Goal: Task Accomplishment & Management: Complete application form

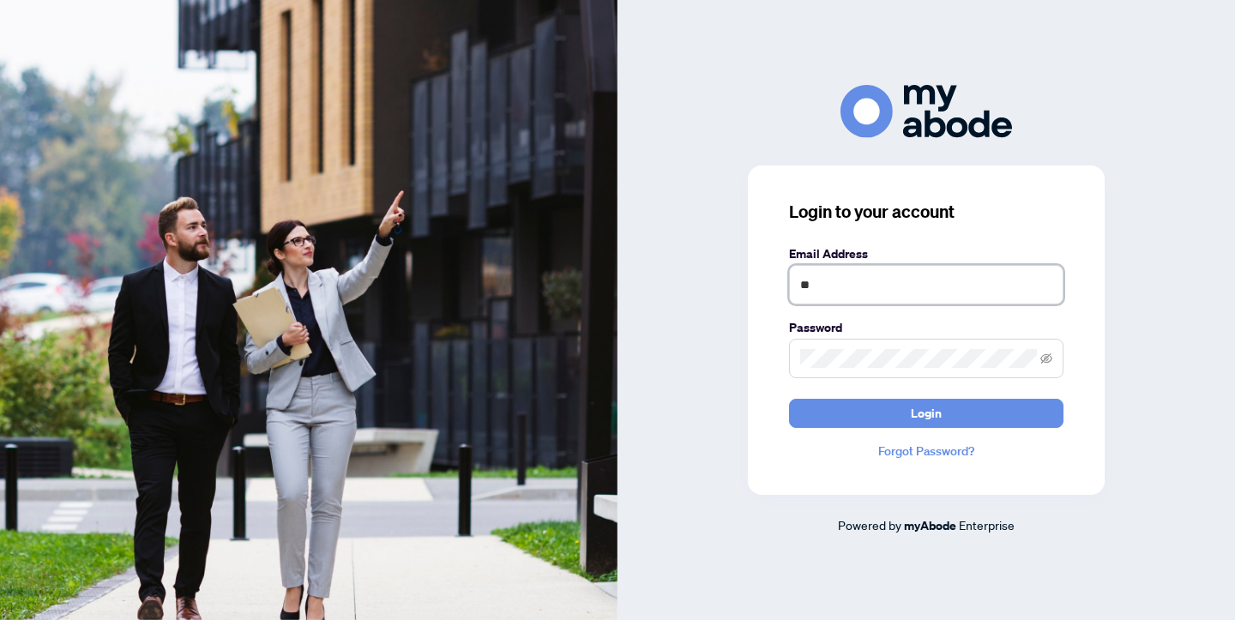
click at [830, 284] on input "**" at bounding box center [926, 284] width 274 height 39
type input "**********"
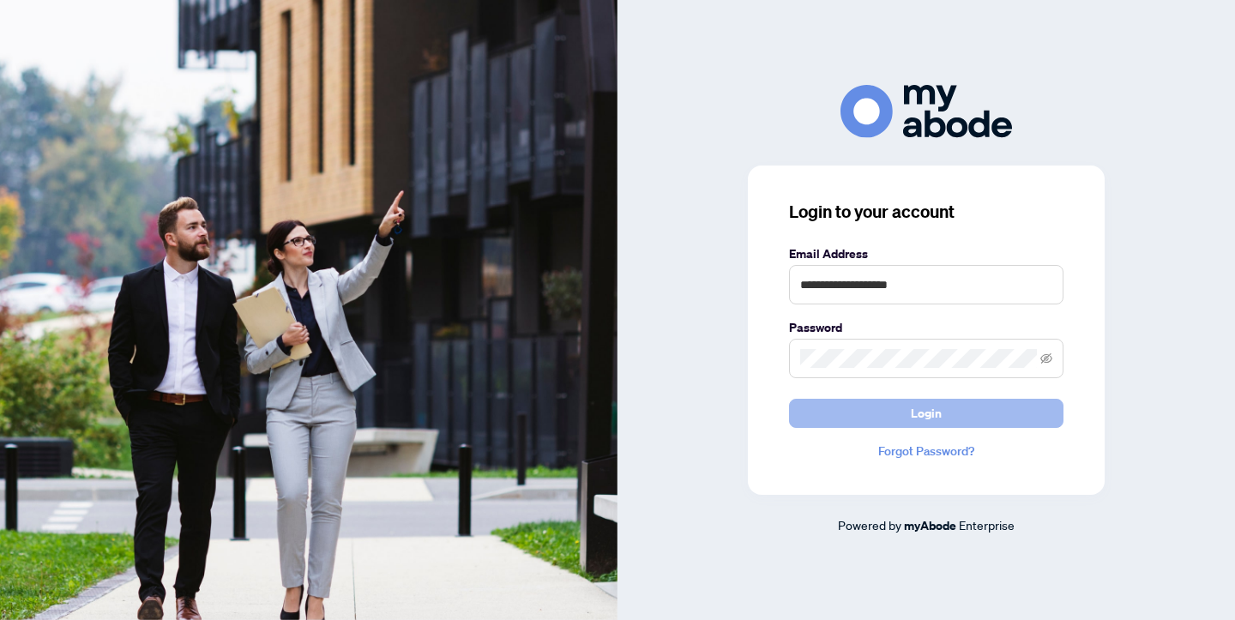
click at [912, 407] on span "Login" at bounding box center [926, 413] width 31 height 27
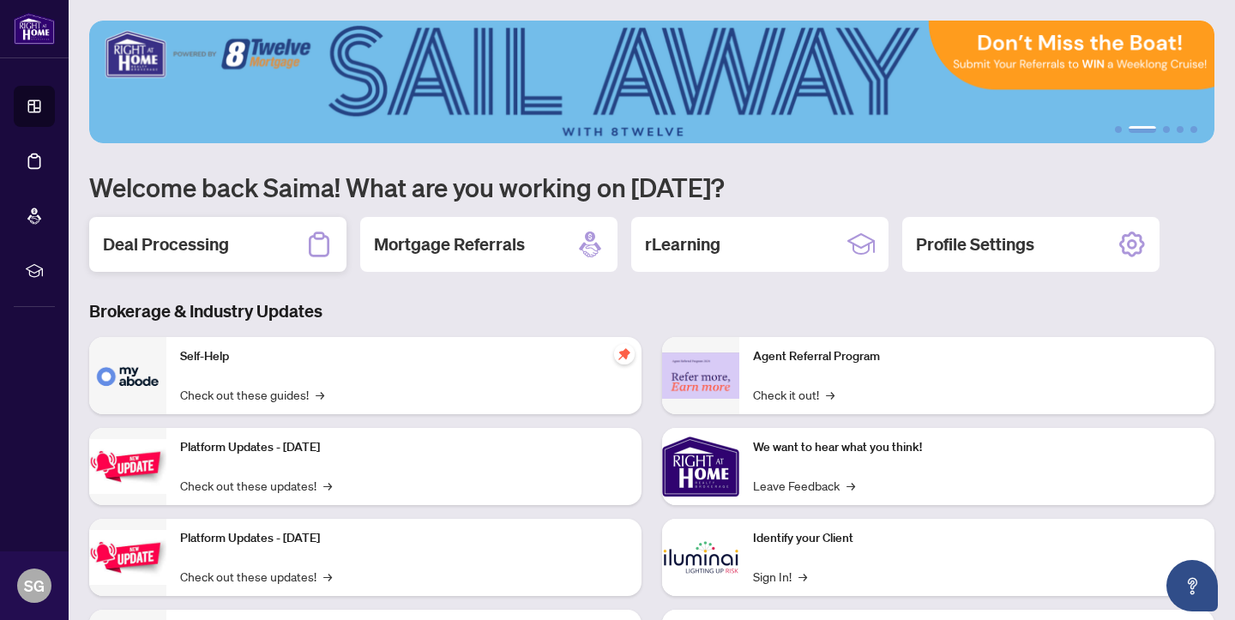
click at [197, 245] on h2 "Deal Processing" at bounding box center [166, 244] width 126 height 24
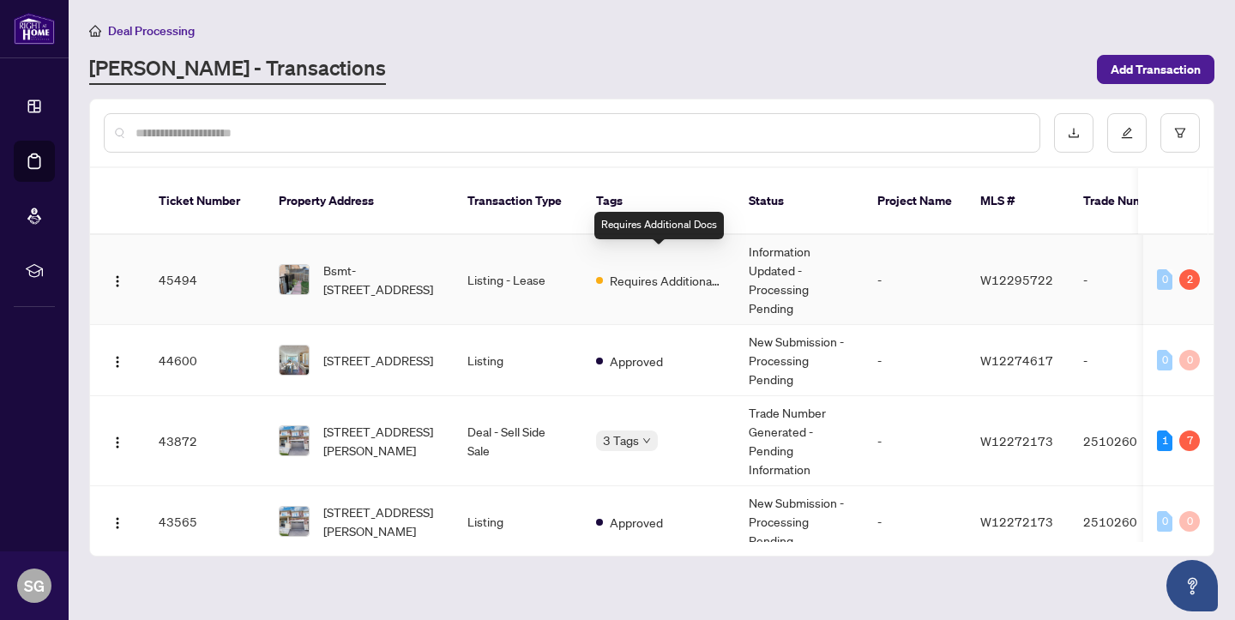
click at [647, 271] on span "Requires Additional Docs" at bounding box center [665, 280] width 111 height 19
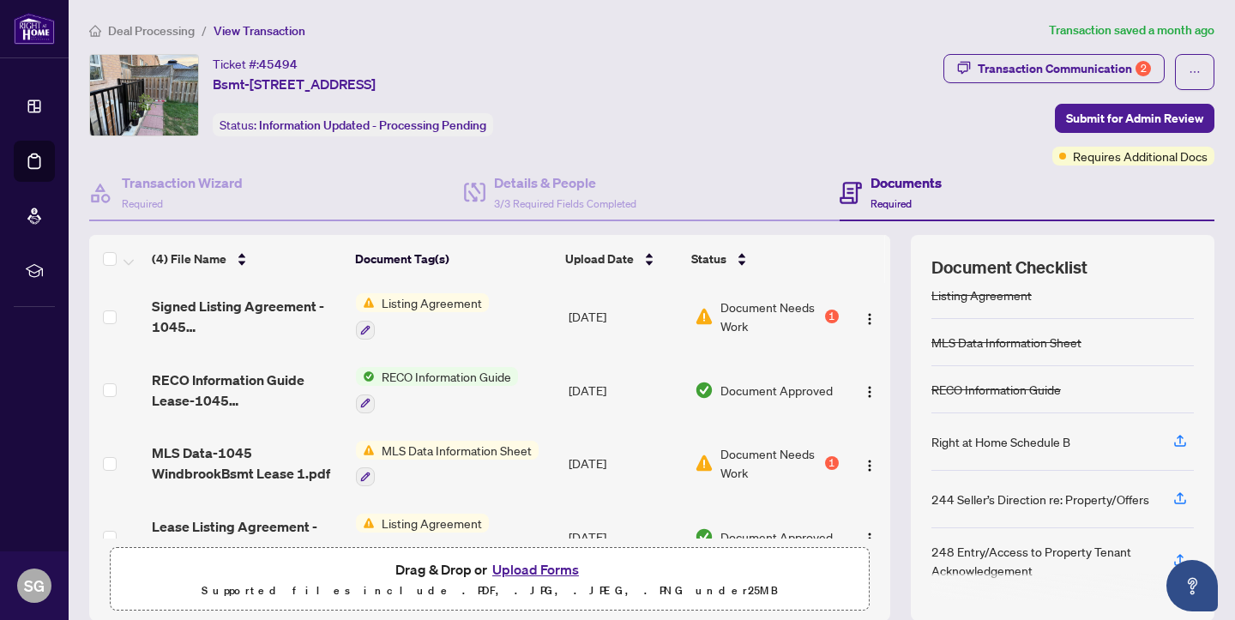
scroll to position [123, 0]
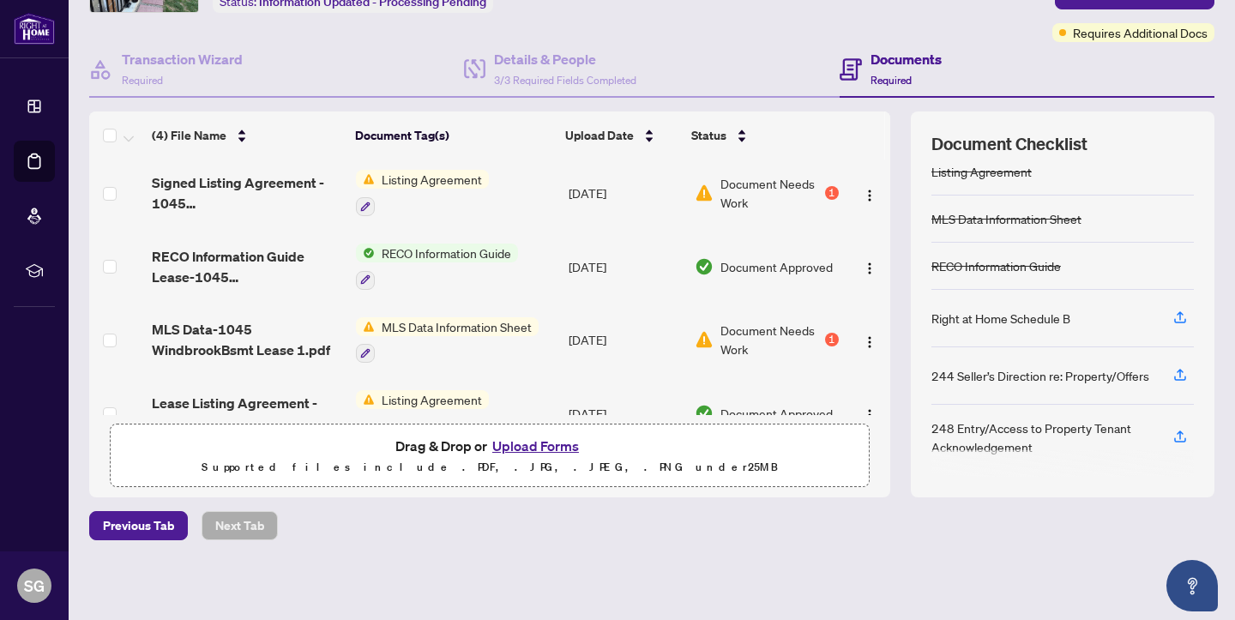
click at [537, 441] on button "Upload Forms" at bounding box center [535, 446] width 97 height 22
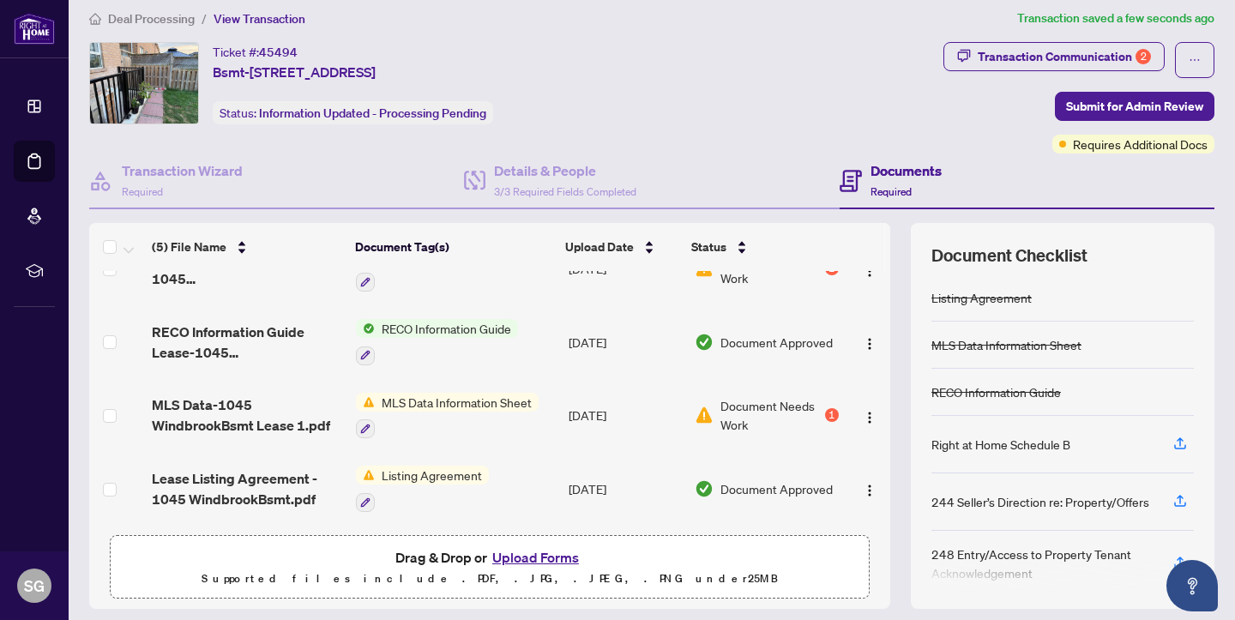
scroll to position [8, 0]
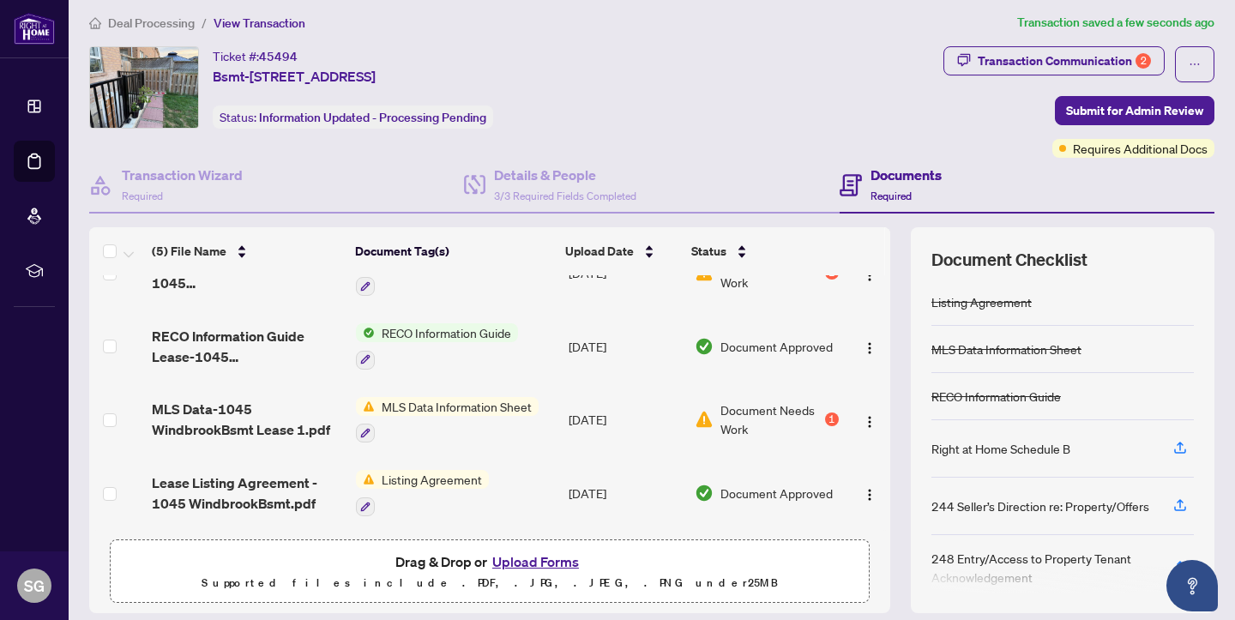
click at [784, 406] on span "Document Needs Work" at bounding box center [770, 419] width 101 height 38
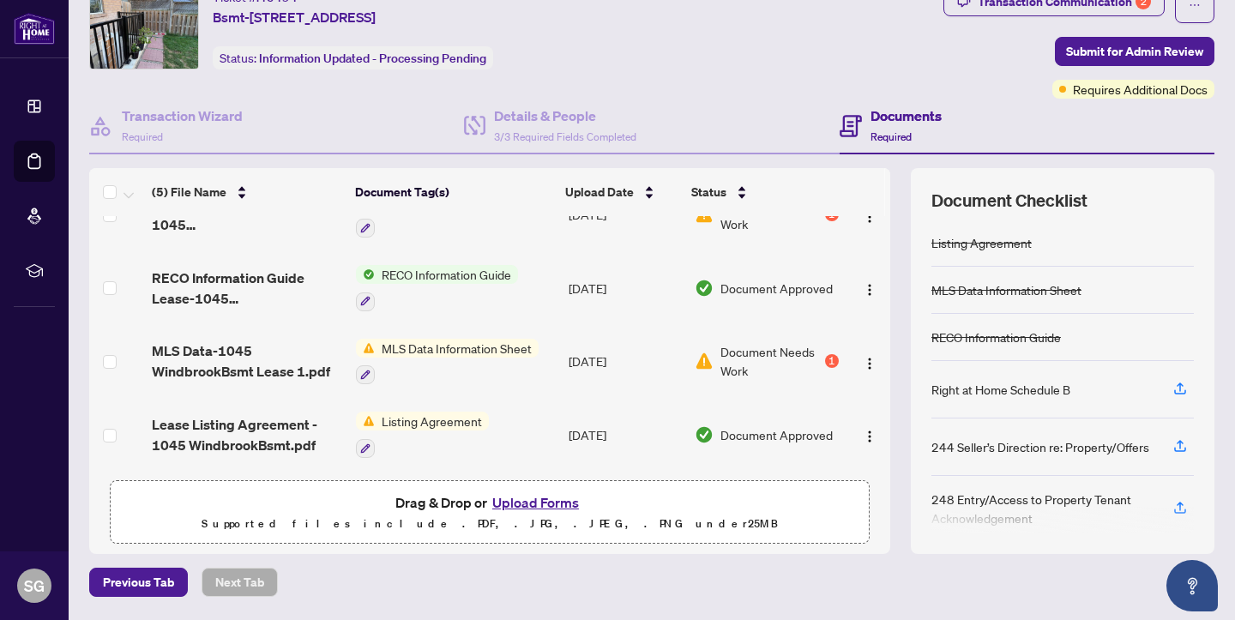
scroll to position [111, 0]
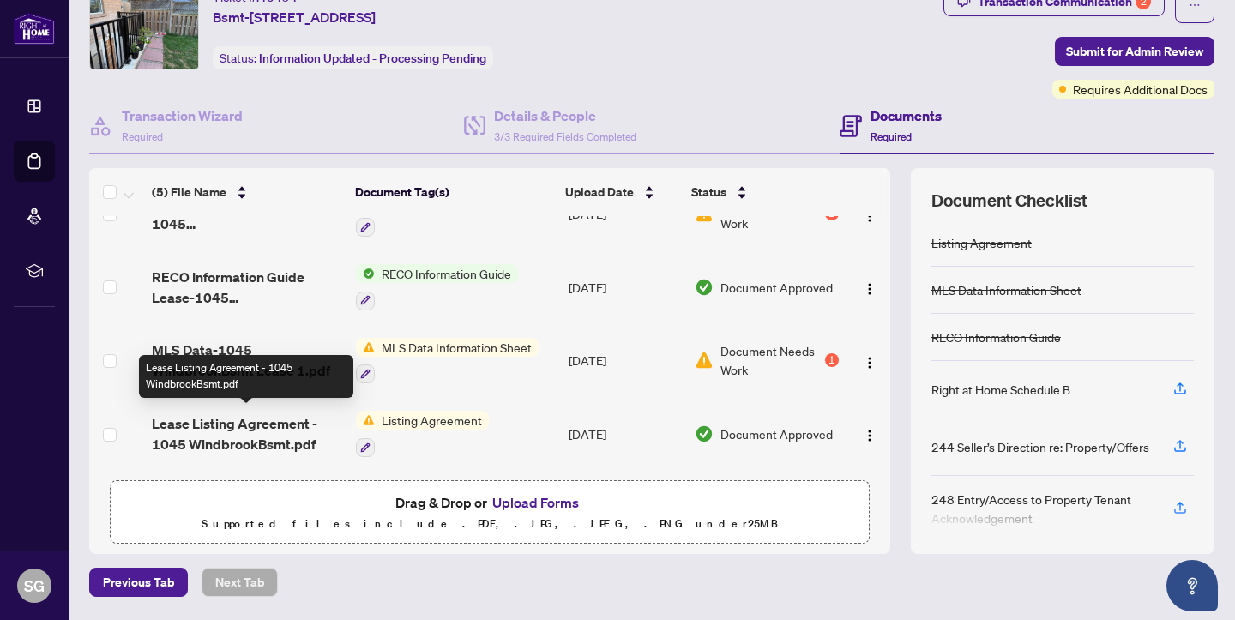
click at [232, 429] on span "Lease Listing Agreement - 1045 WindbrookBsmt.pdf" at bounding box center [247, 433] width 190 height 41
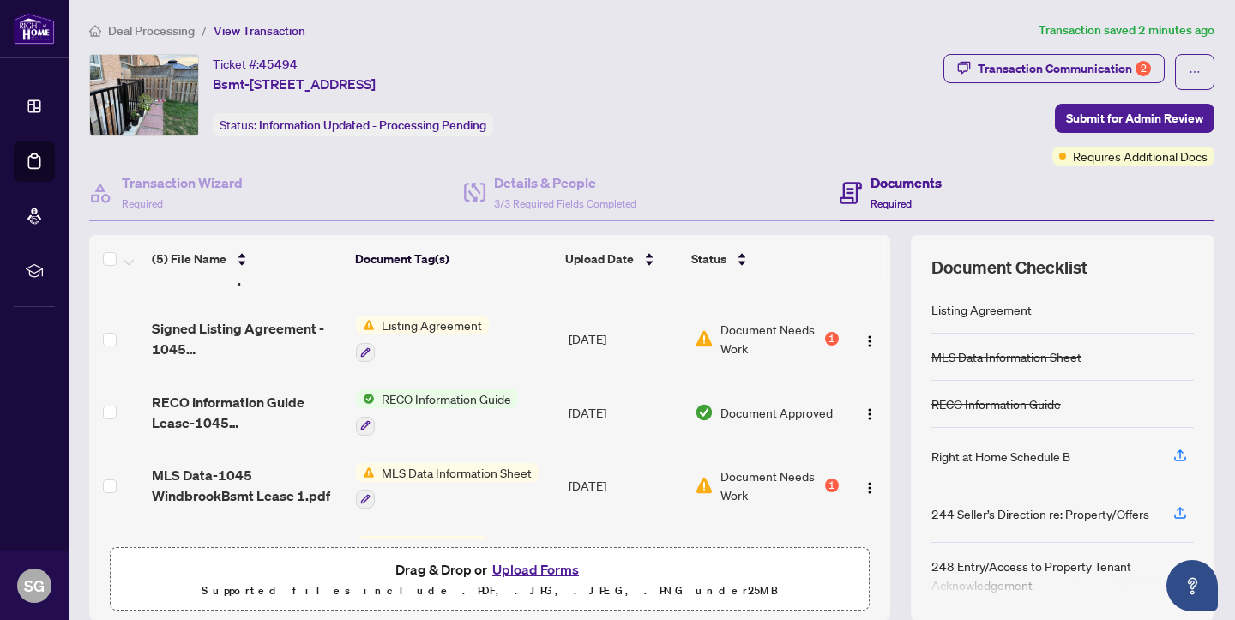
scroll to position [51, 0]
click at [776, 321] on span "Document Needs Work" at bounding box center [770, 337] width 101 height 38
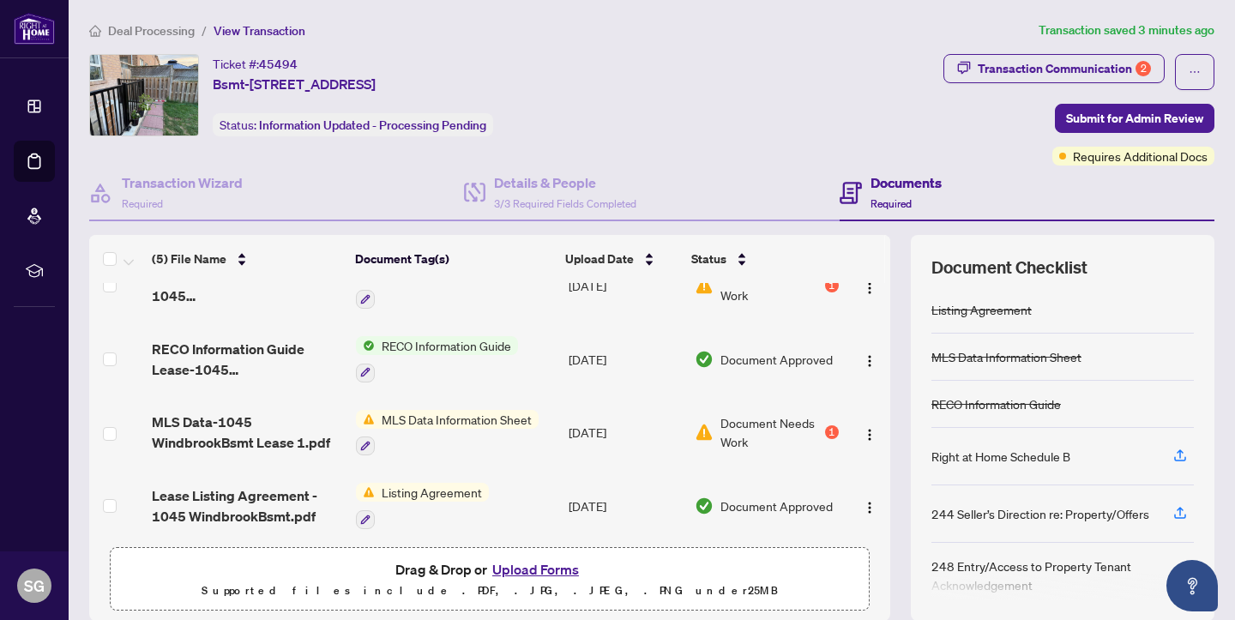
scroll to position [101, 0]
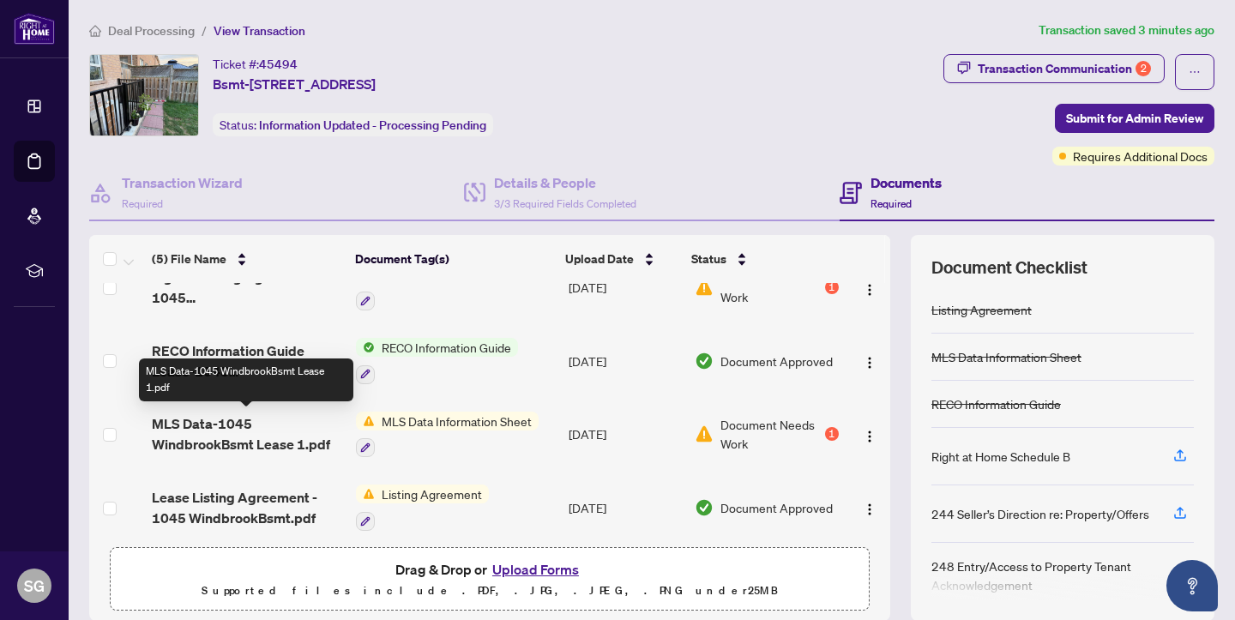
click at [233, 427] on span "MLS Data-1045 WindbrookBsmt Lease 1.pdf" at bounding box center [247, 433] width 190 height 41
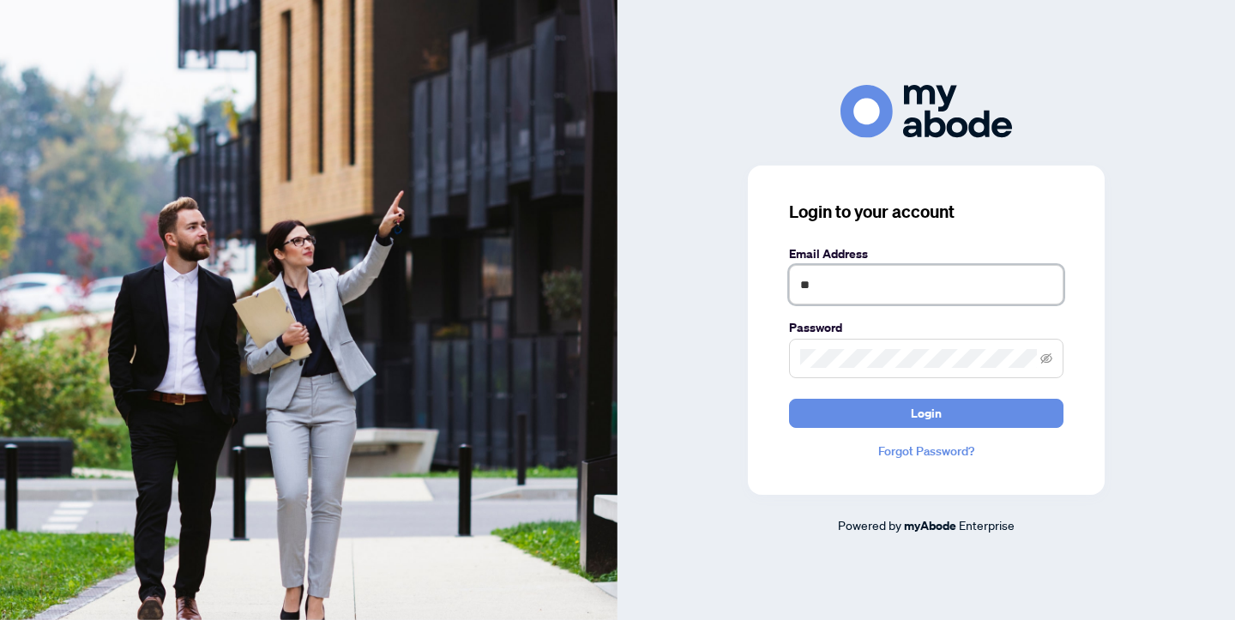
click at [843, 295] on input "**" at bounding box center [926, 284] width 274 height 39
type input "**********"
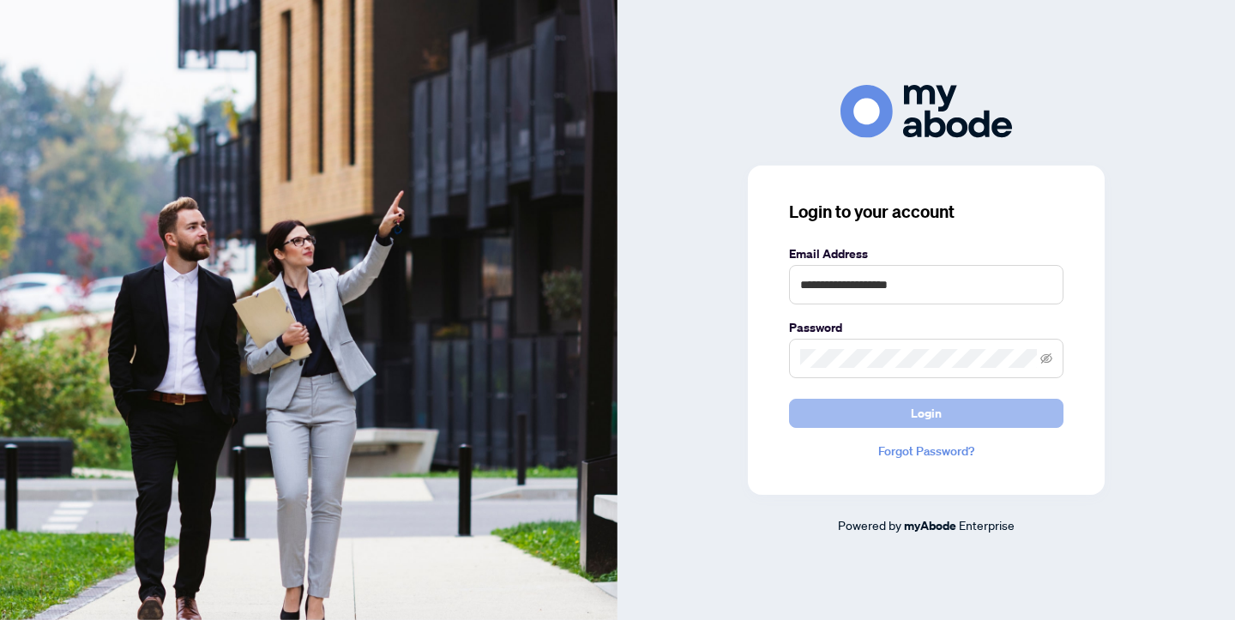
click at [902, 418] on button "Login" at bounding box center [926, 413] width 274 height 29
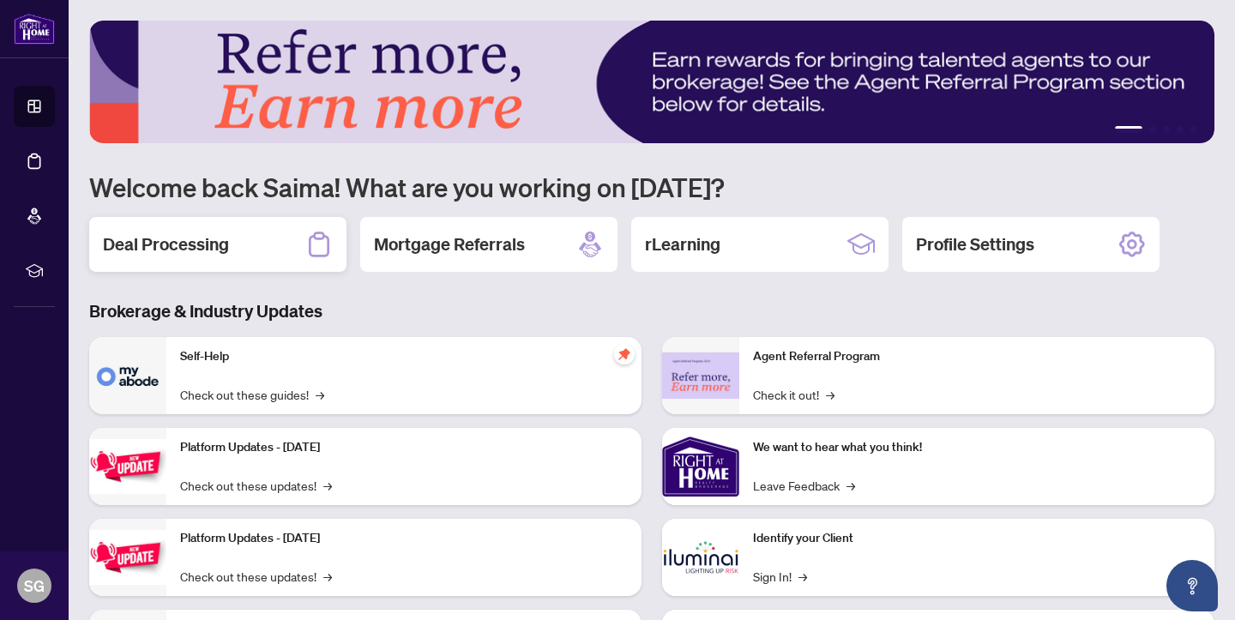
click at [198, 233] on h2 "Deal Processing" at bounding box center [166, 244] width 126 height 24
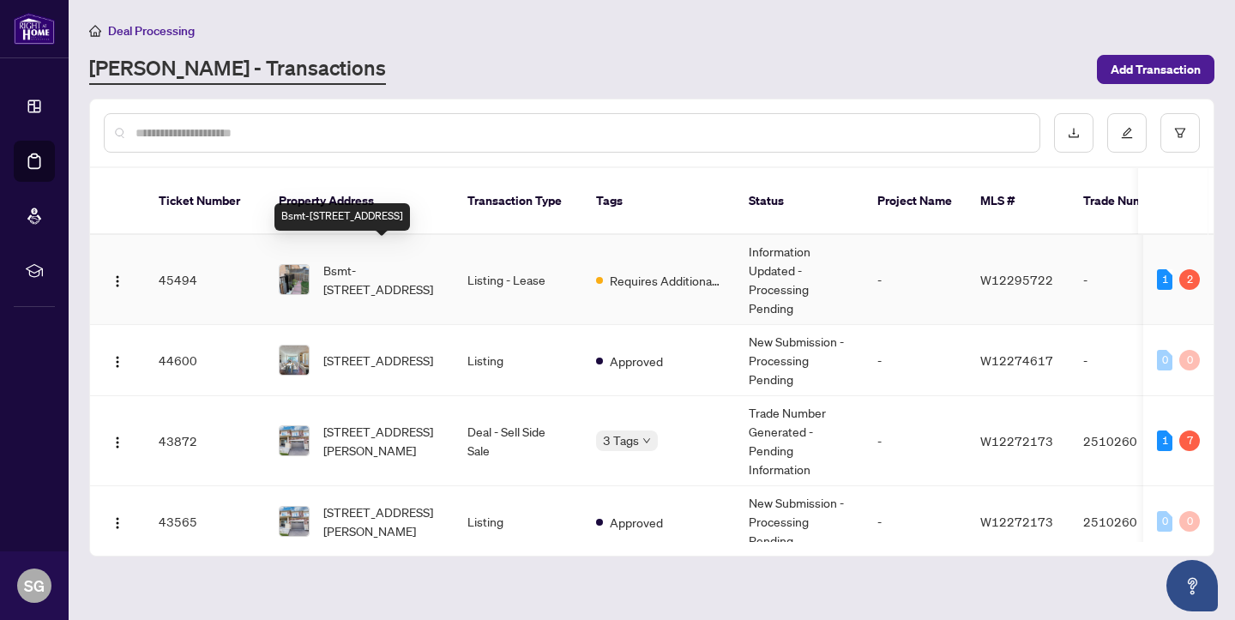
click at [351, 261] on span "Bsmt-1045 Windbrook Grve, Mississauga, Ontario L5V 2T1, Canada" at bounding box center [381, 280] width 117 height 38
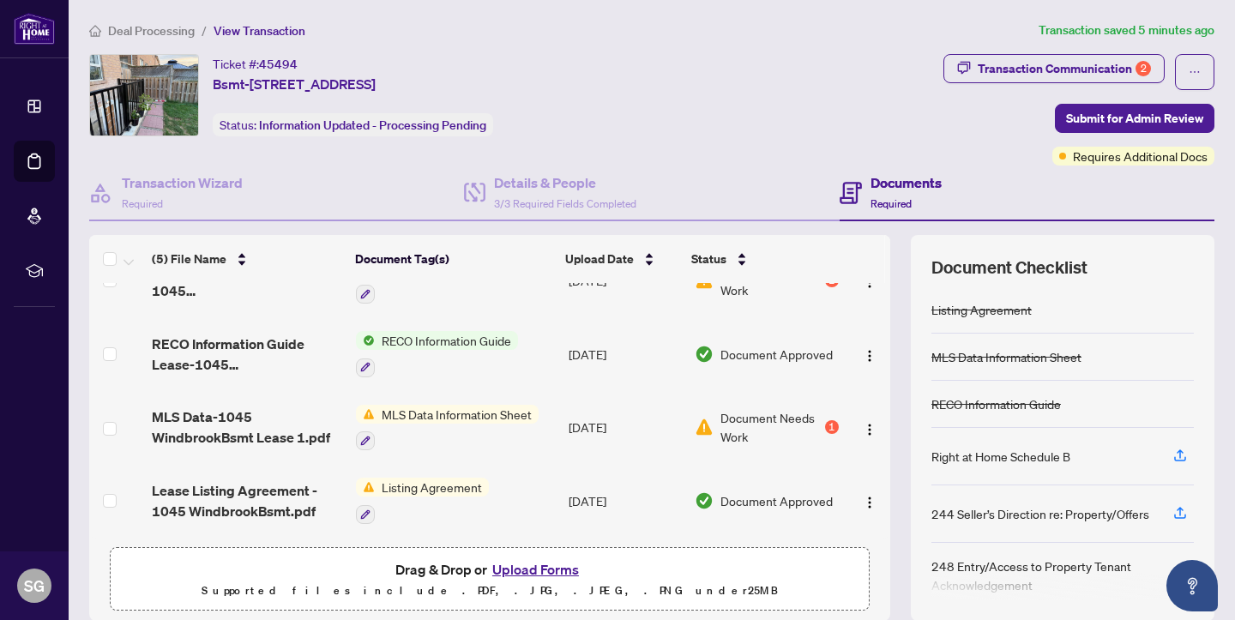
scroll to position [111, 0]
click at [524, 571] on button "Upload Forms" at bounding box center [535, 569] width 97 height 22
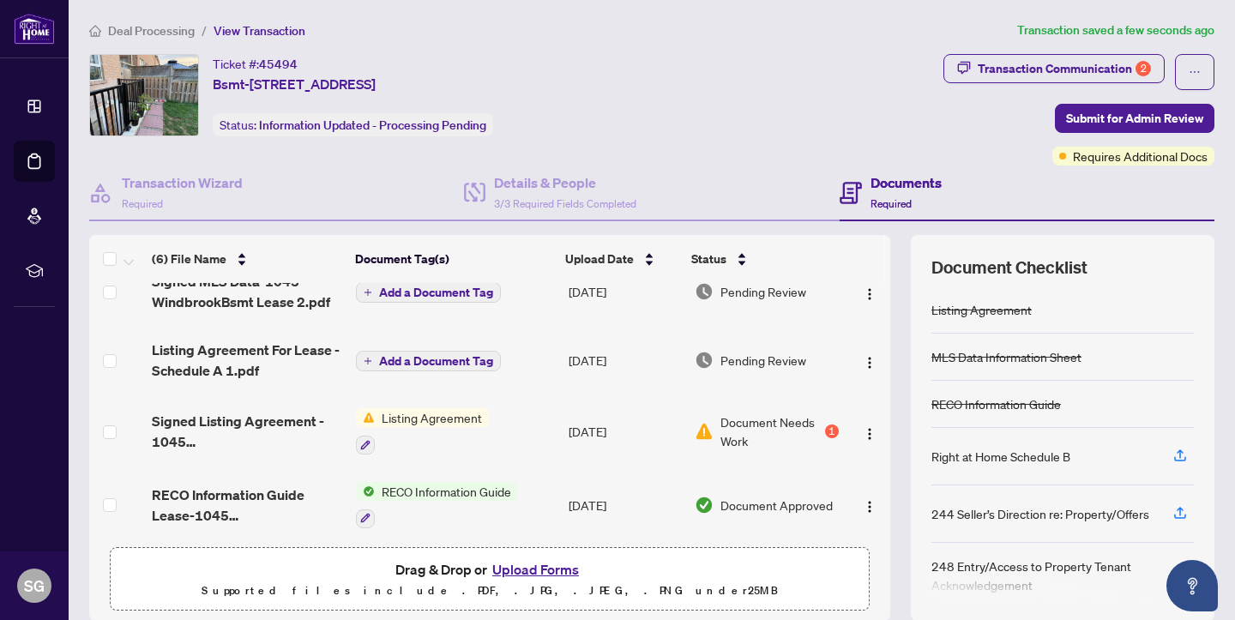
scroll to position [33, 0]
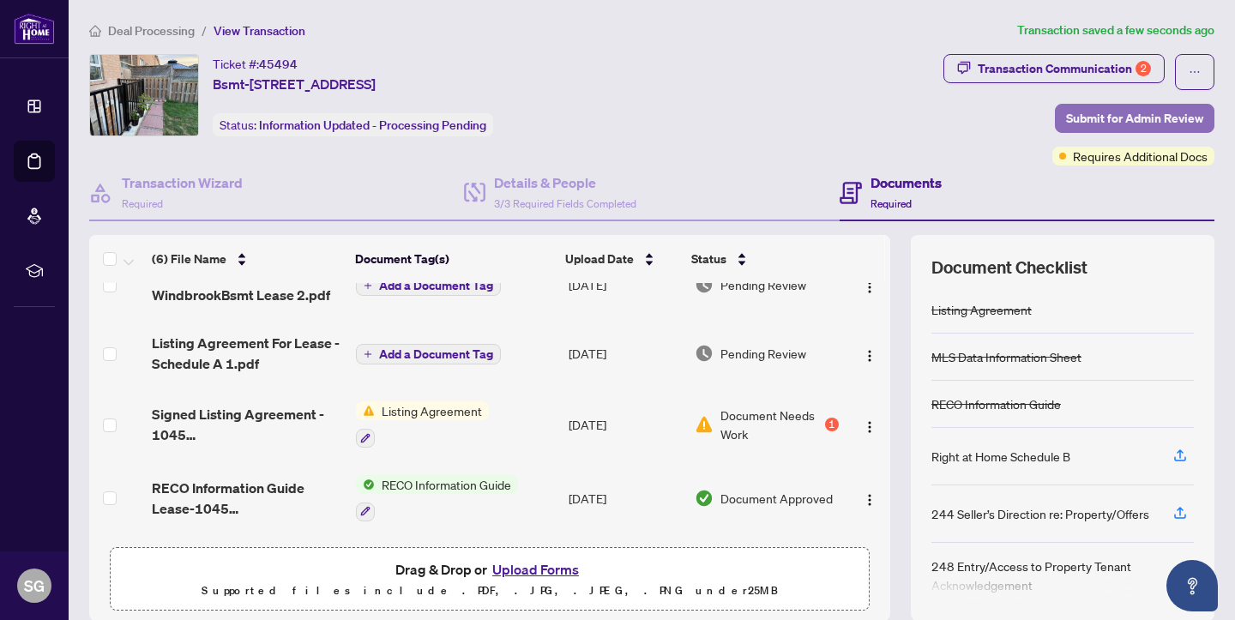
click at [1138, 118] on span "Submit for Admin Review" at bounding box center [1134, 118] width 137 height 27
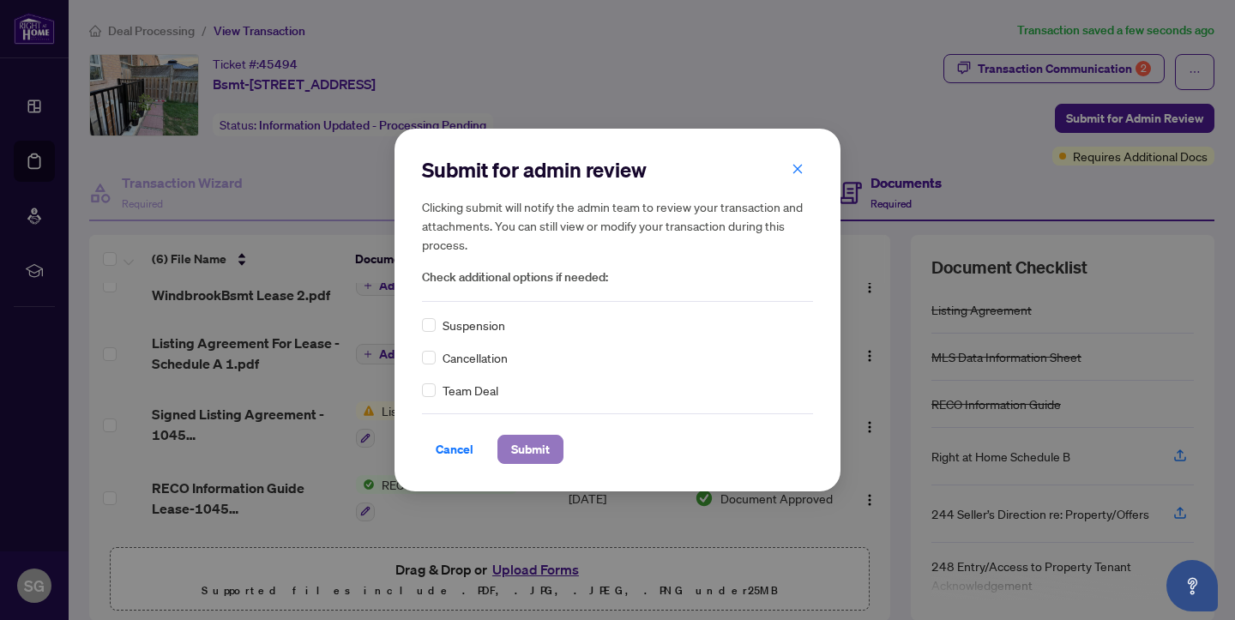
click at [543, 458] on span "Submit" at bounding box center [530, 449] width 39 height 27
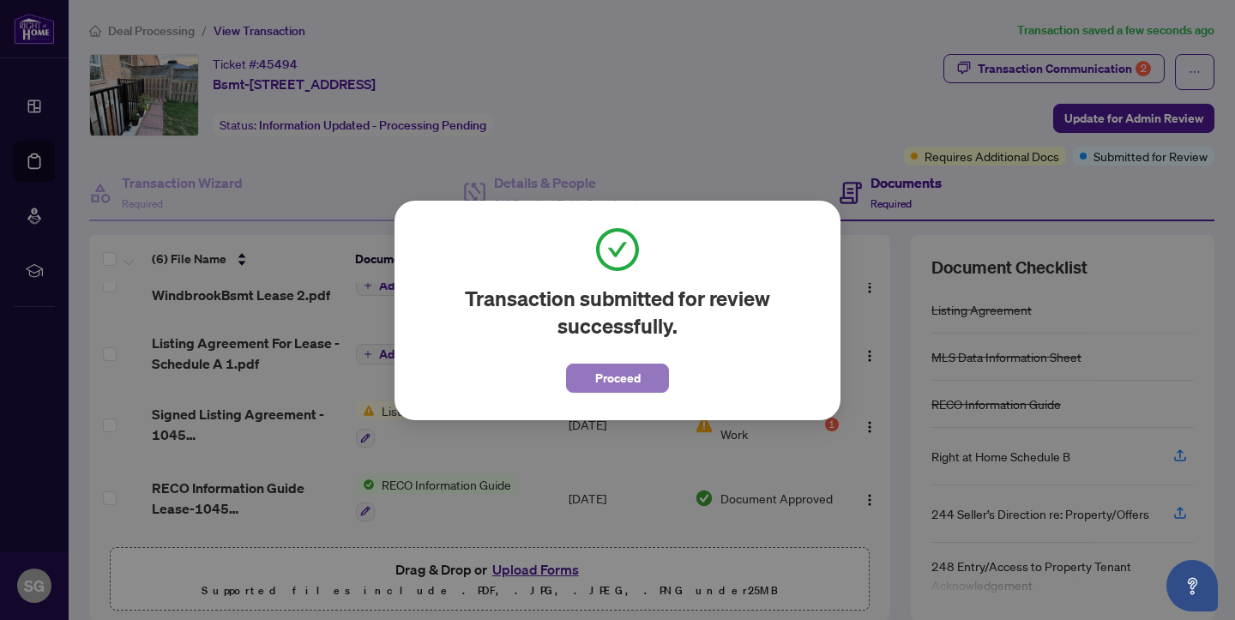
click at [616, 380] on span "Proceed" at bounding box center [617, 377] width 45 height 27
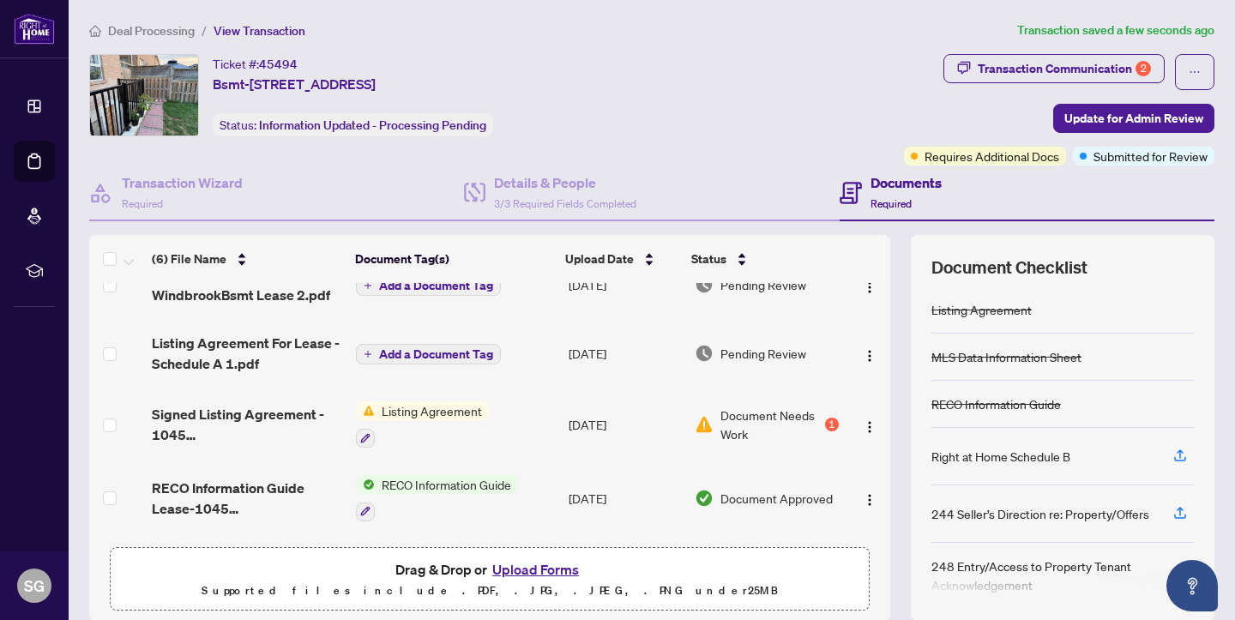
scroll to position [0, 0]
